Goal: Navigation & Orientation: Find specific page/section

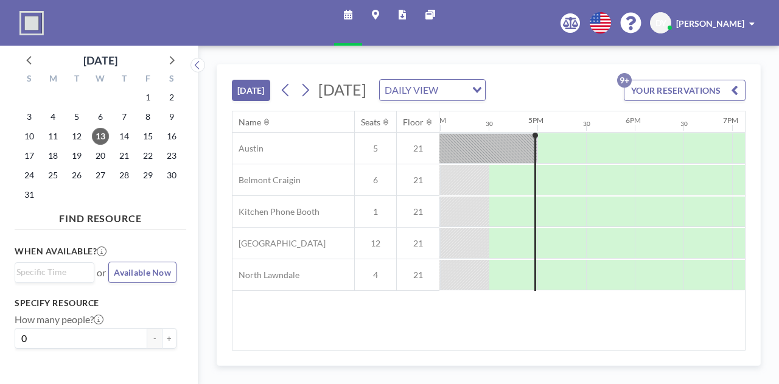
scroll to position [0, 1558]
click at [58, 158] on span "18" at bounding box center [52, 155] width 17 height 17
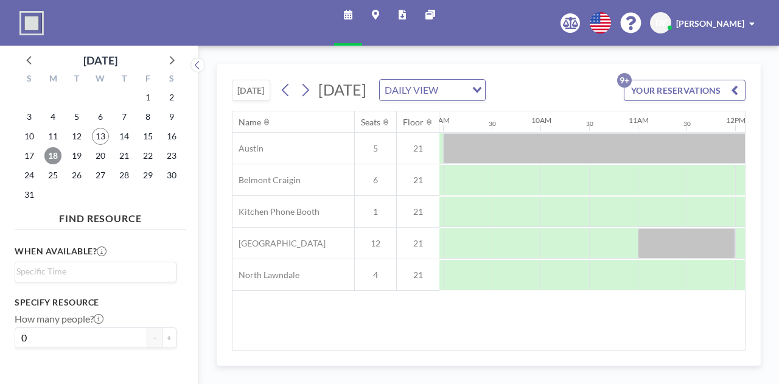
scroll to position [0, 885]
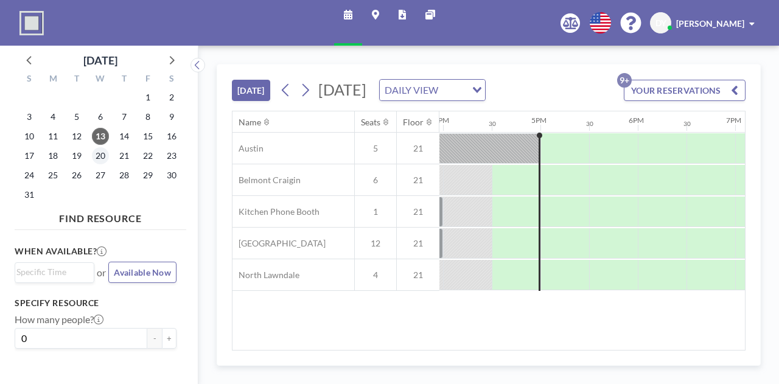
scroll to position [0, 1558]
click at [46, 155] on span "18" at bounding box center [52, 155] width 17 height 17
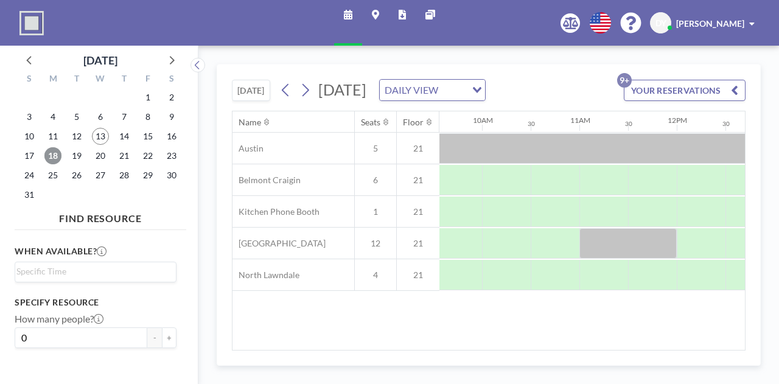
scroll to position [0, 908]
